Goal: Task Accomplishment & Management: Manage account settings

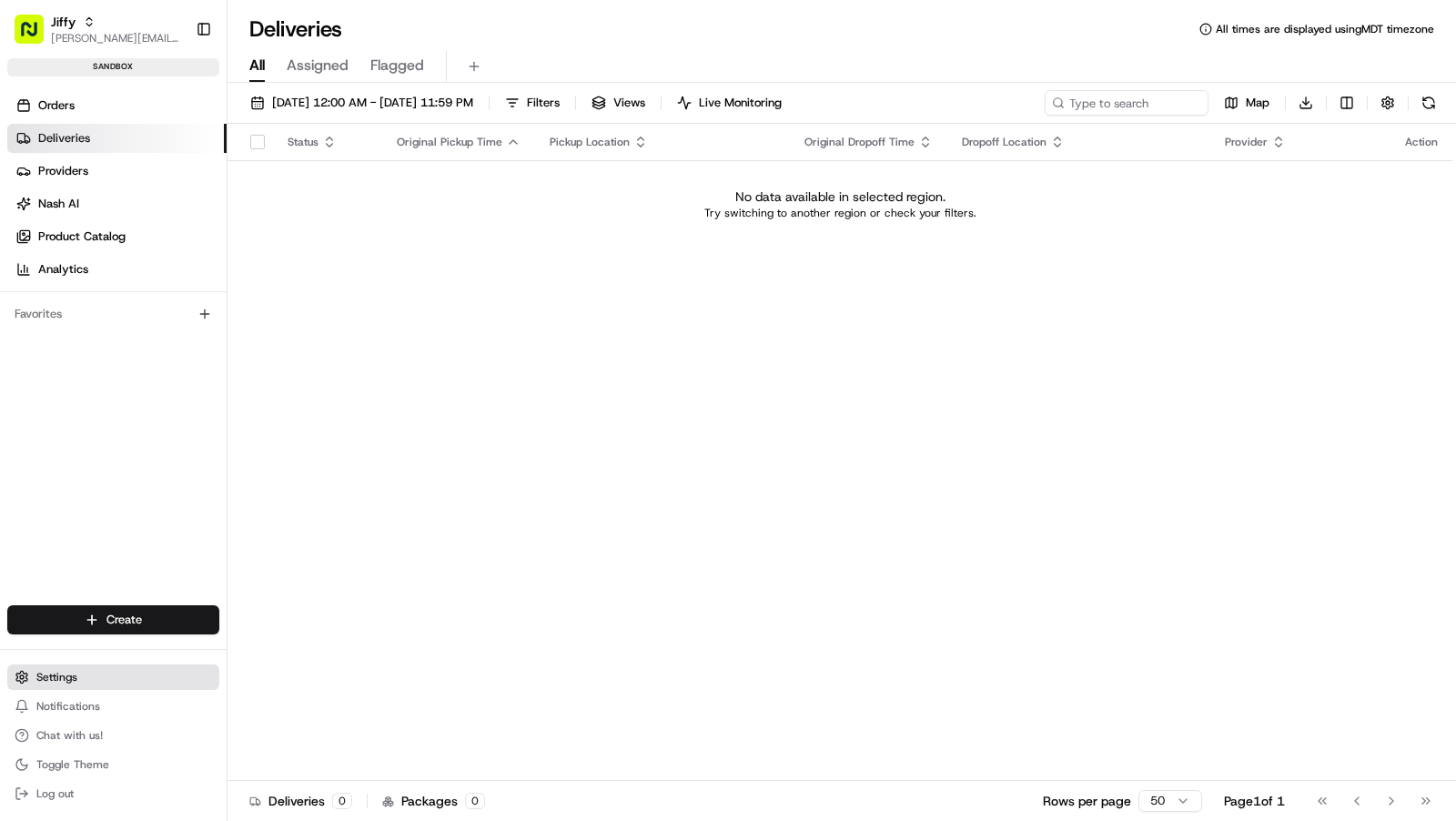
click at [77, 677] on button "Settings" at bounding box center [114, 676] width 212 height 25
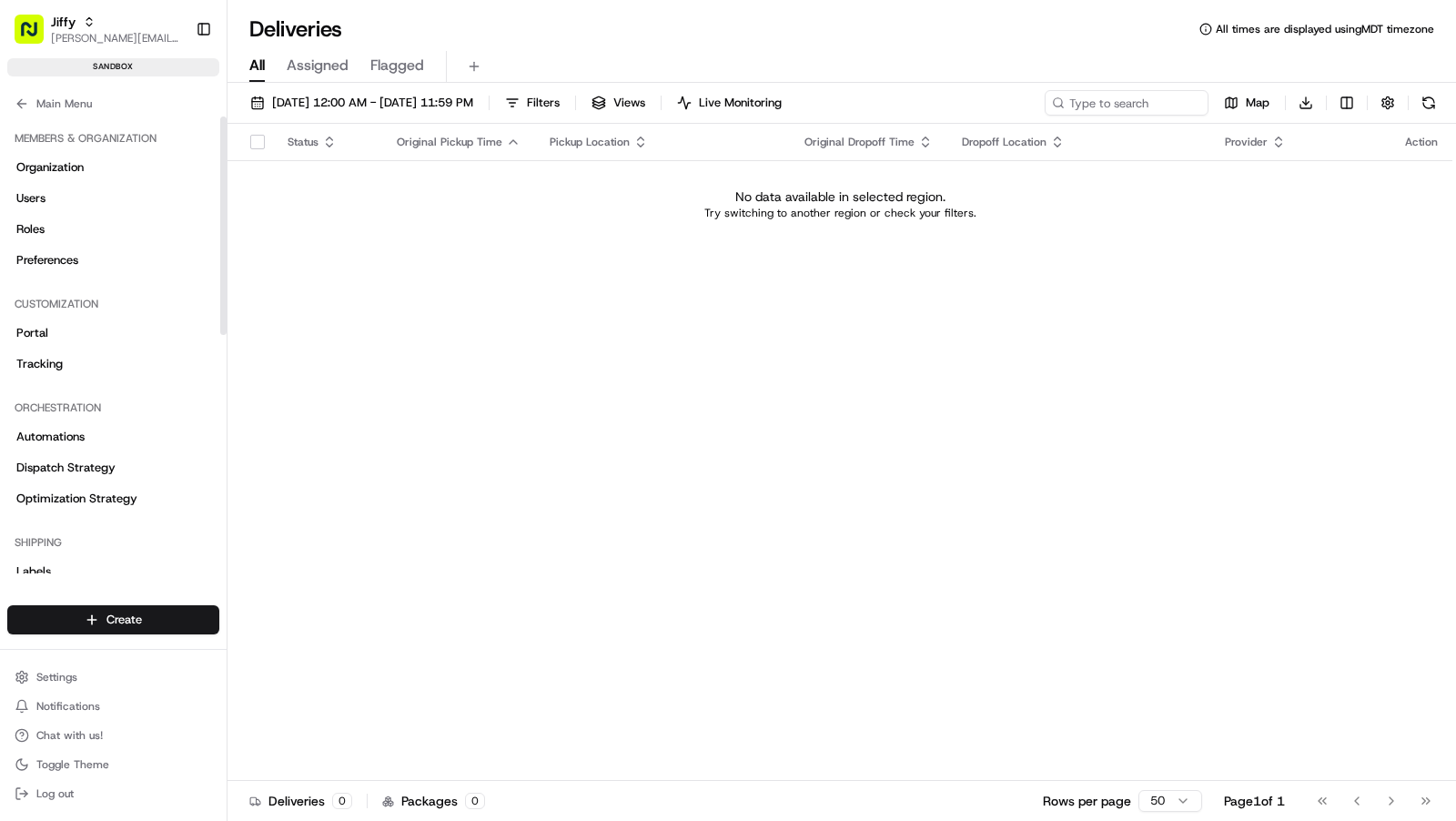
scroll to position [496, 0]
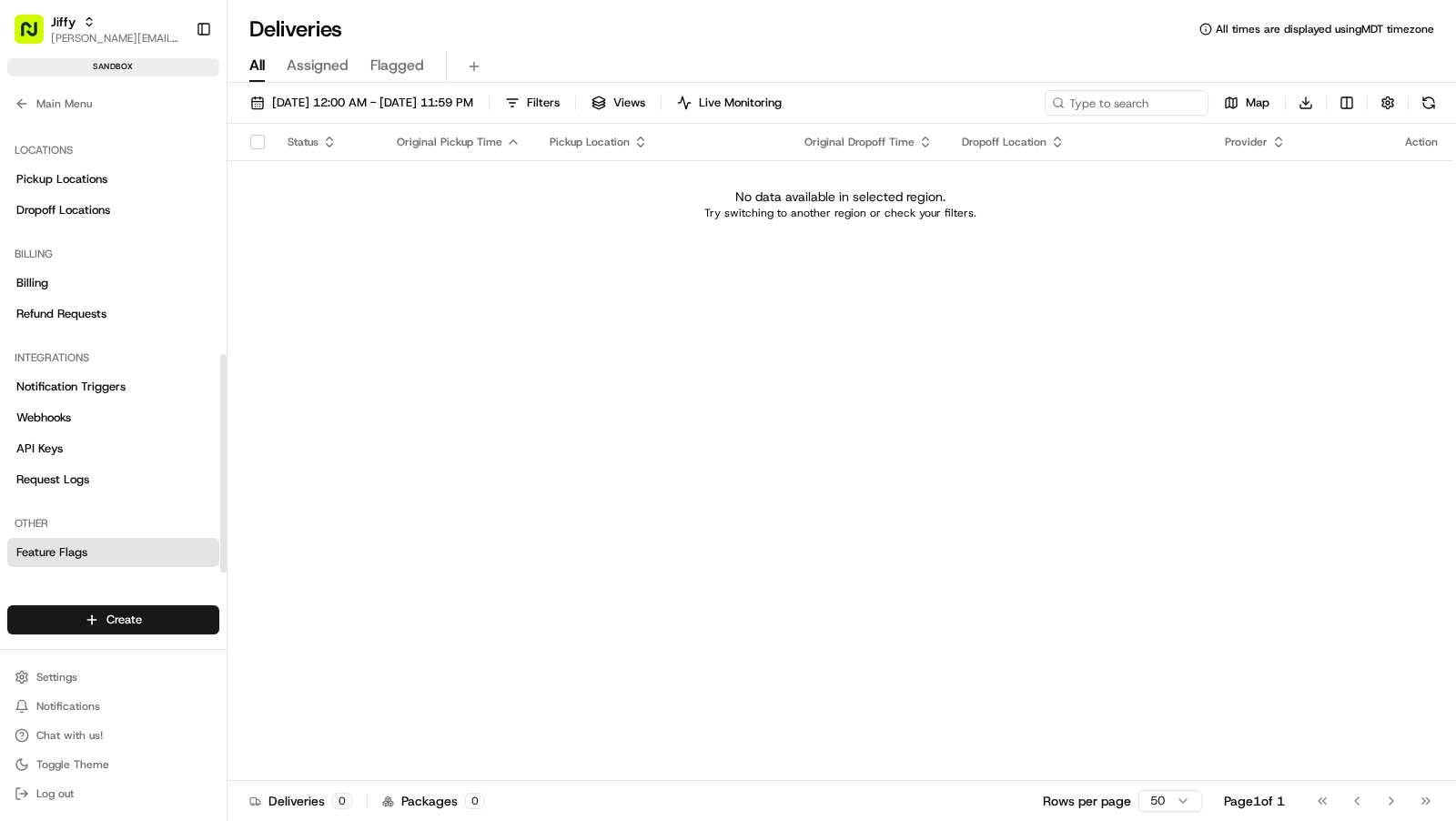
click at [79, 555] on span "Feature Flags" at bounding box center [52, 552] width 71 height 16
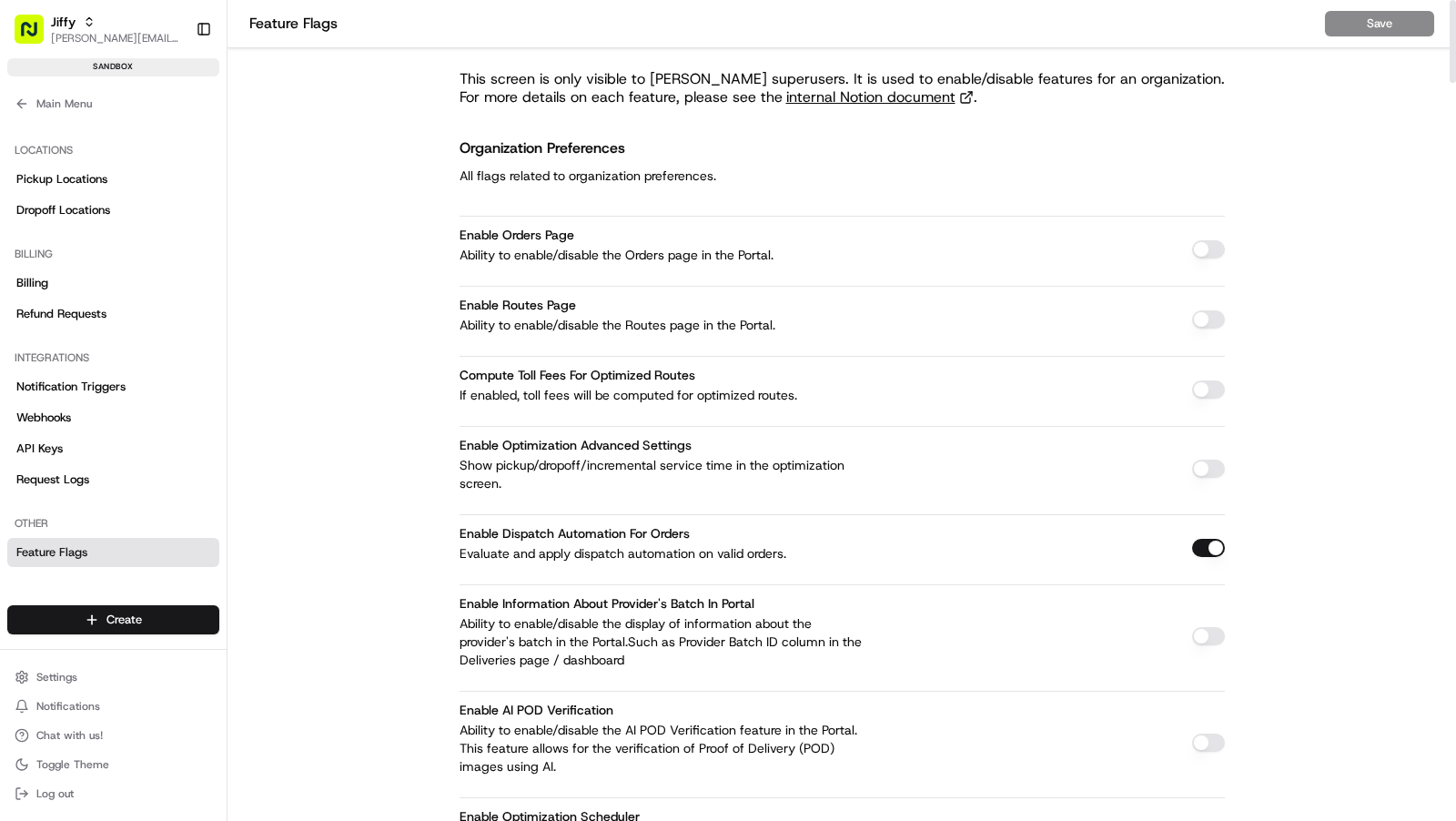
click at [1205, 244] on button "button" at bounding box center [1208, 249] width 33 height 18
click at [1197, 316] on button "button" at bounding box center [1208, 319] width 33 height 18
click at [1197, 395] on button "button" at bounding box center [1208, 389] width 33 height 18
click at [1199, 460] on button "button" at bounding box center [1208, 468] width 33 height 18
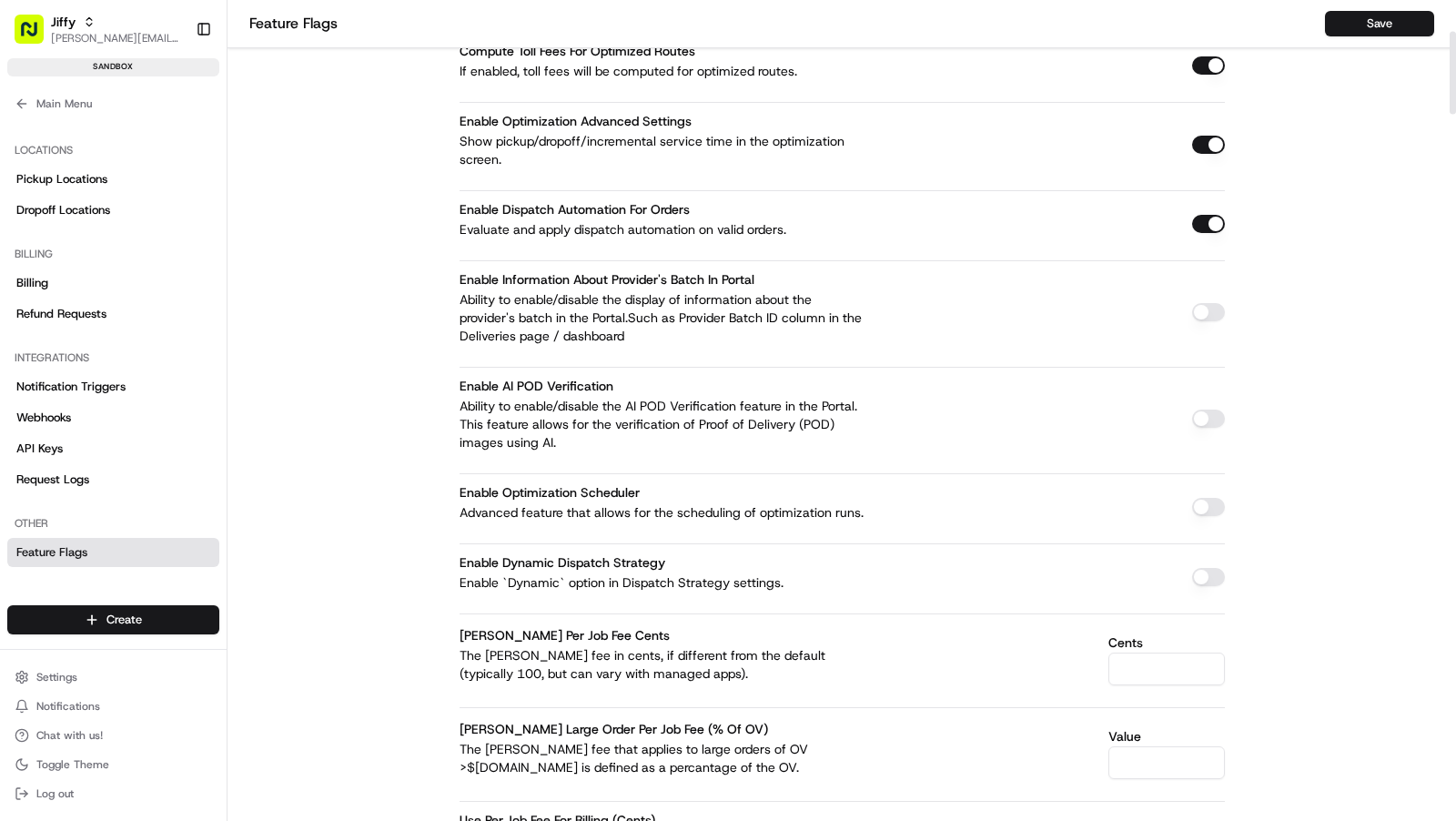
scroll to position [326, 0]
click at [1198, 308] on button "button" at bounding box center [1208, 310] width 33 height 18
click at [1202, 496] on button "button" at bounding box center [1208, 505] width 33 height 18
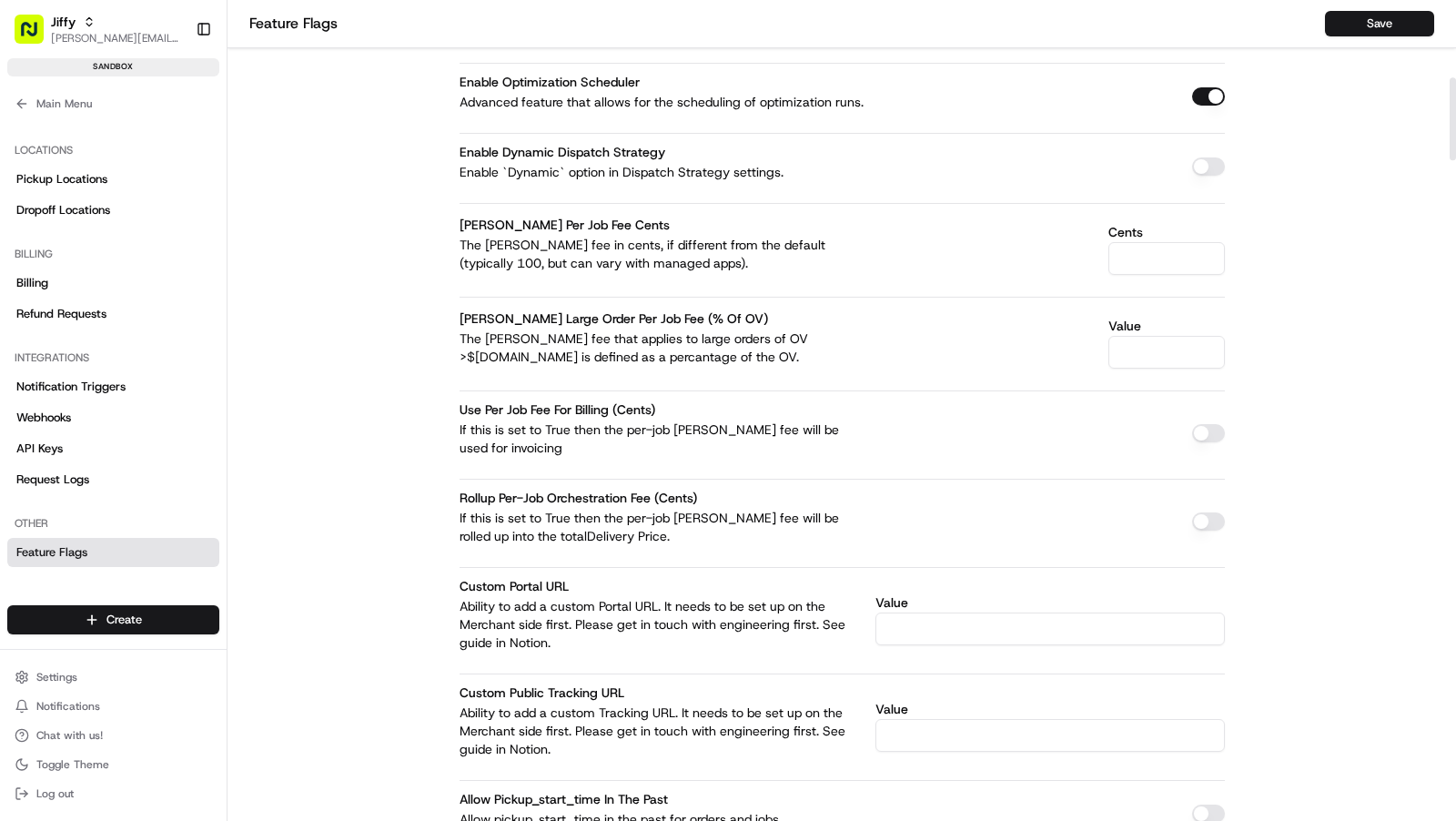
scroll to position [778, 0]
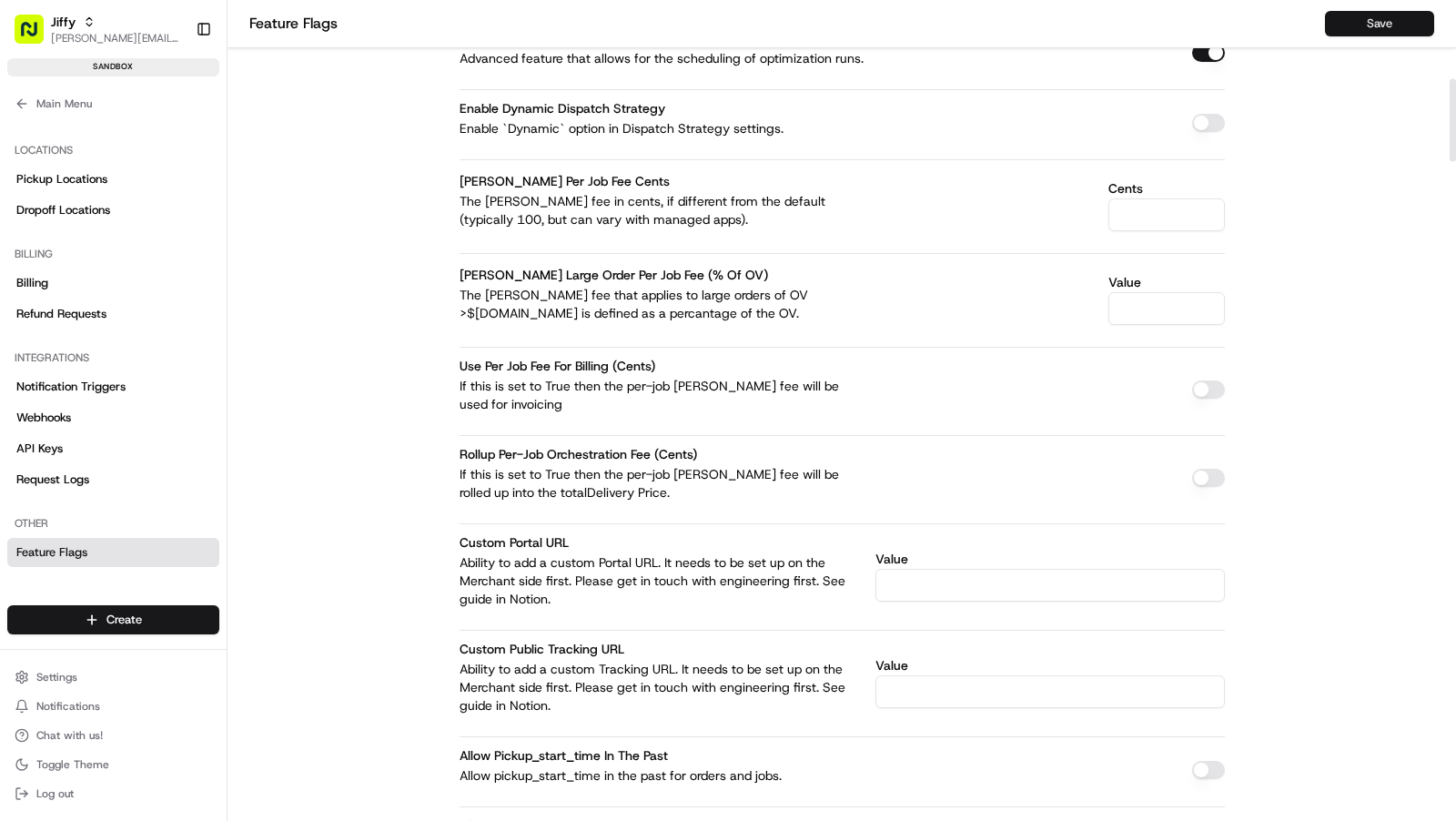
click at [1386, 27] on button "Save" at bounding box center [1379, 23] width 109 height 25
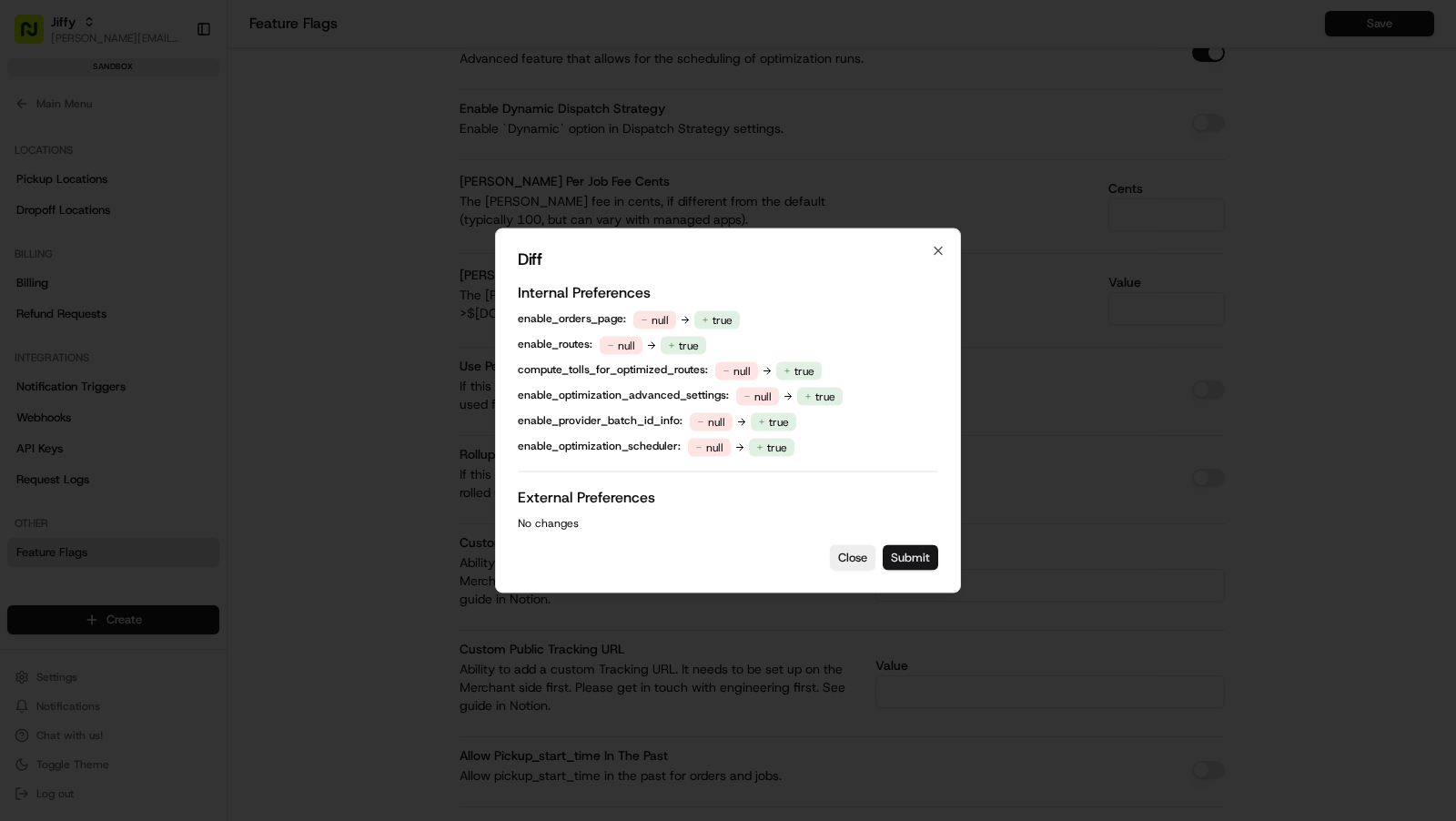
click at [910, 555] on button "Submit" at bounding box center [911, 558] width 56 height 25
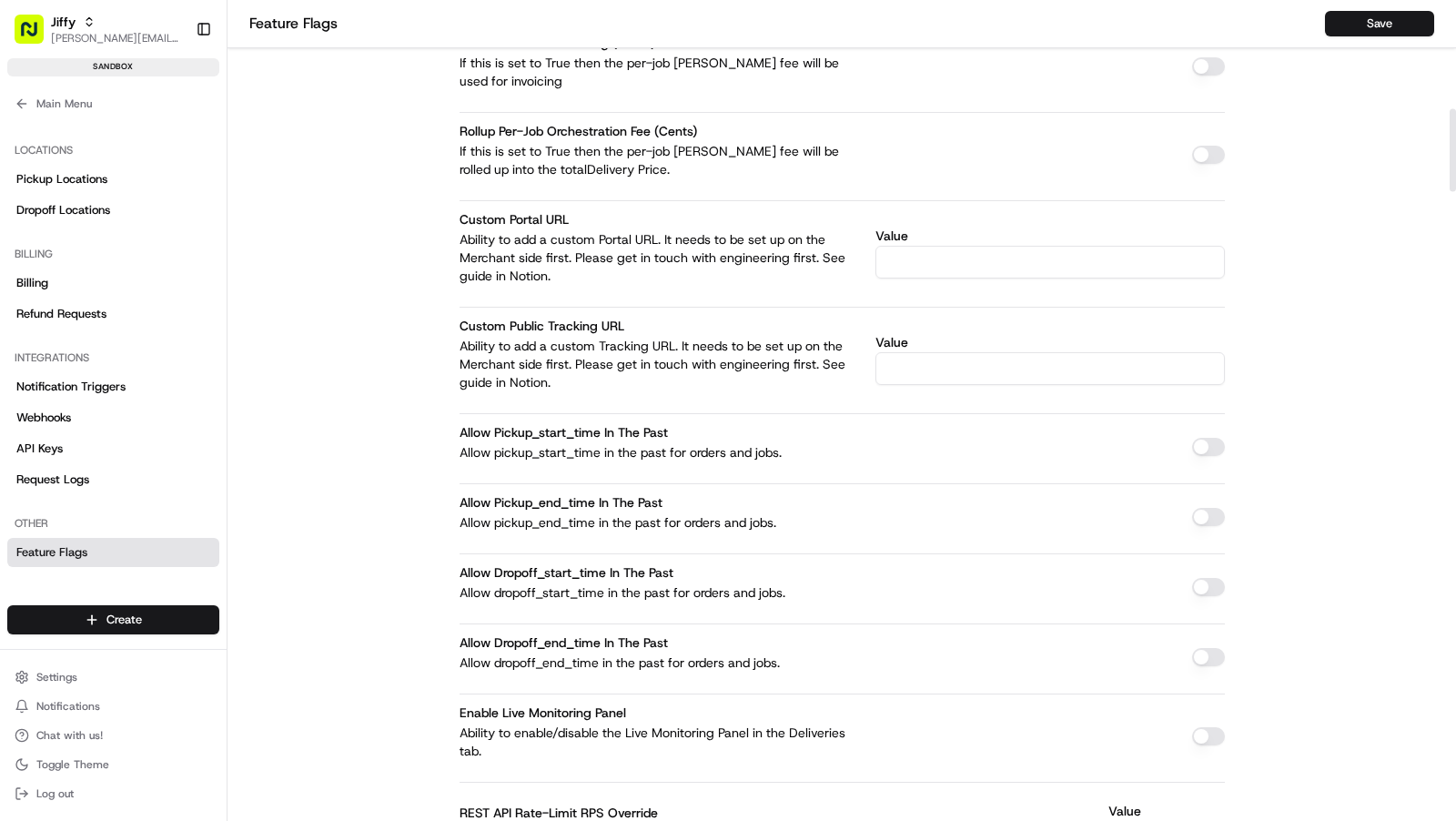
scroll to position [1128, 0]
